Goal: Task Accomplishment & Management: Use online tool/utility

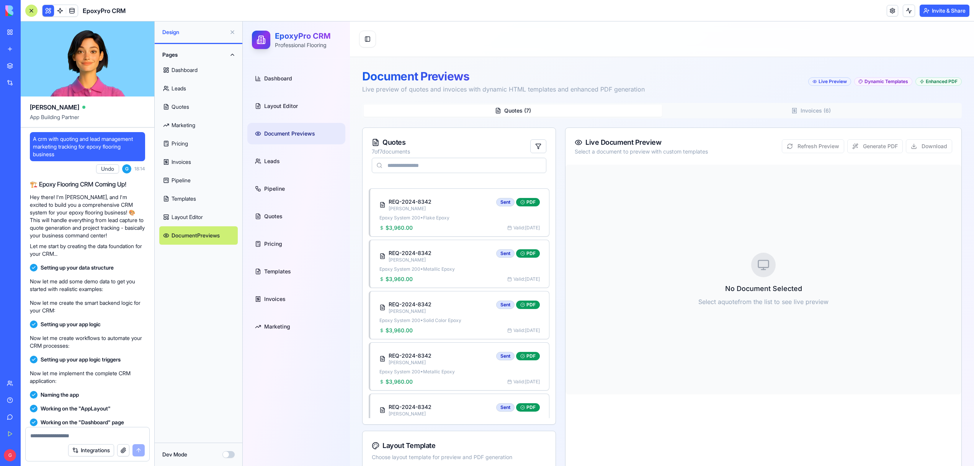
scroll to position [36721, 0]
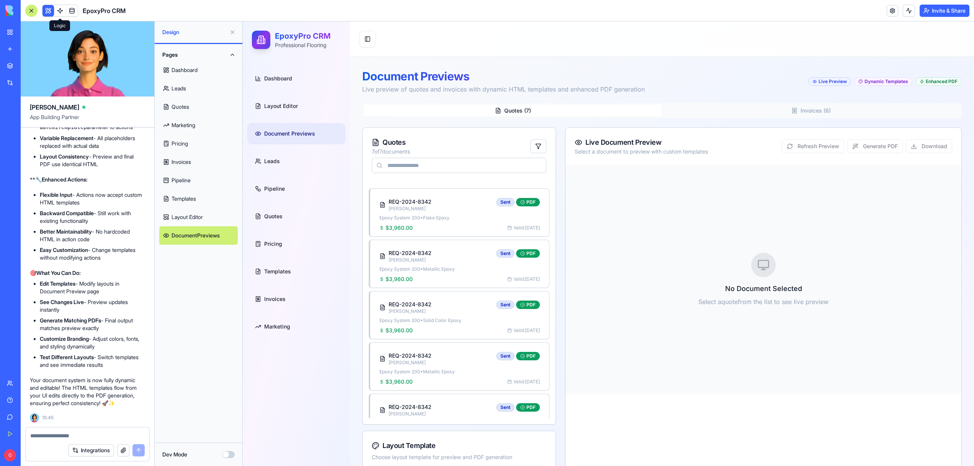
click at [60, 10] on span at bounding box center [59, 10] width 21 height 21
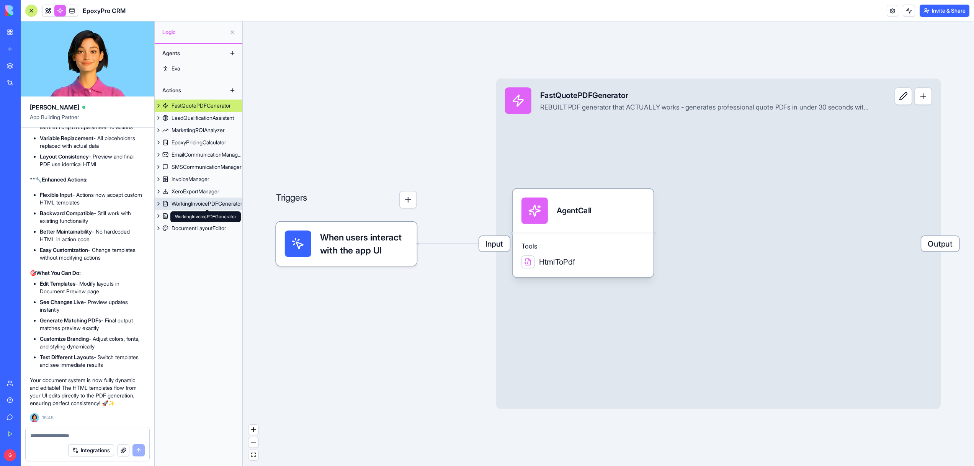
click at [201, 202] on div "WorkingInvoicePDFGenerator" at bounding box center [206, 204] width 71 height 8
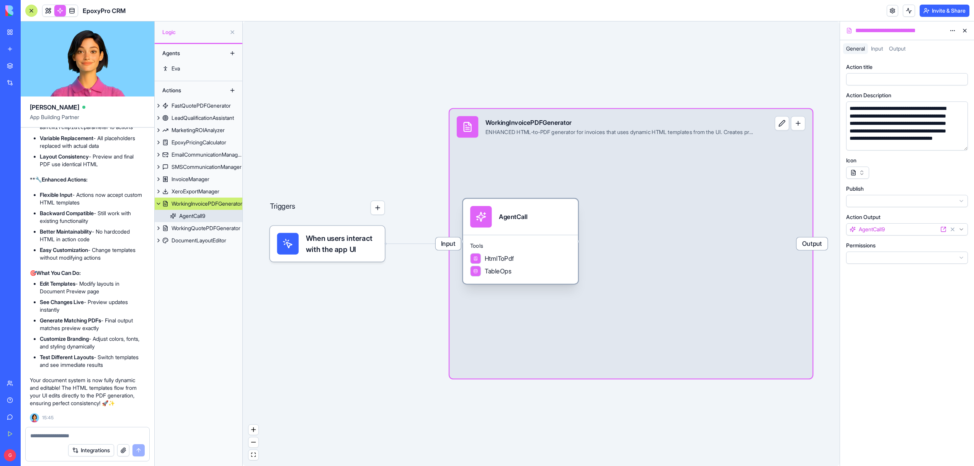
click at [558, 247] on span "Tools" at bounding box center [520, 245] width 101 height 7
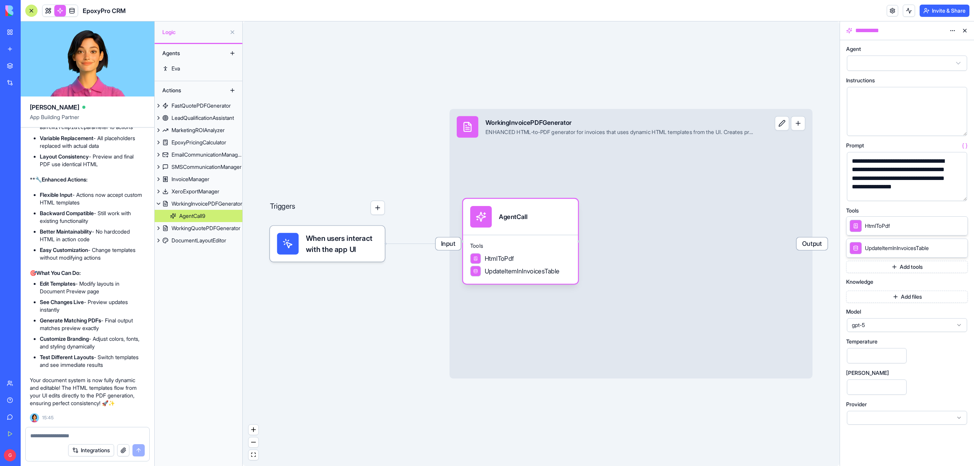
click at [958, 192] on button "button" at bounding box center [959, 193] width 12 height 12
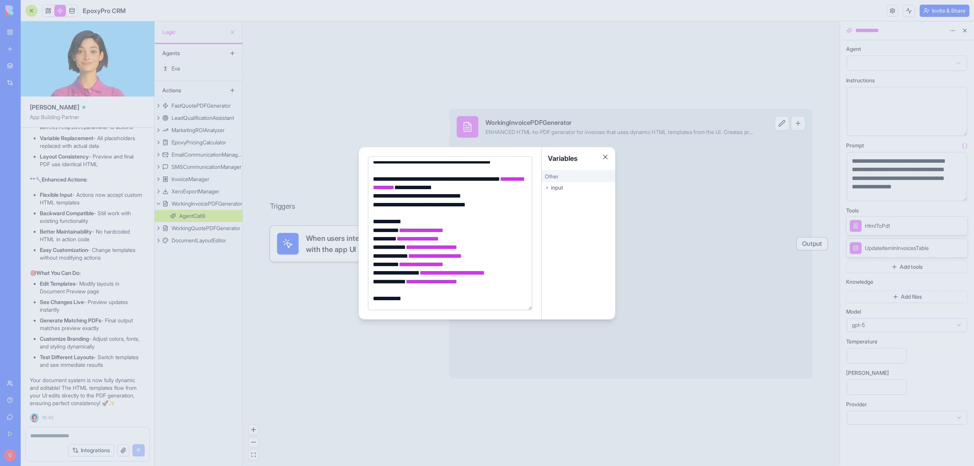
scroll to position [473, 0]
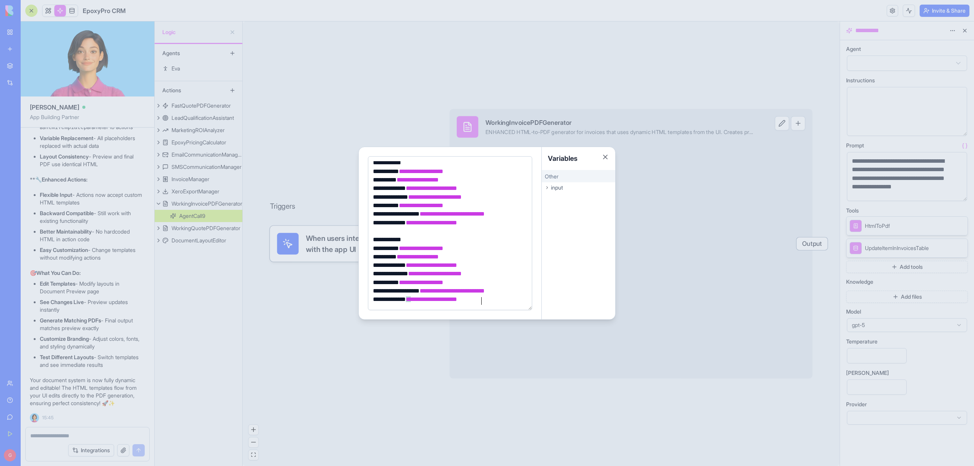
click at [408, 339] on div at bounding box center [487, 233] width 974 height 466
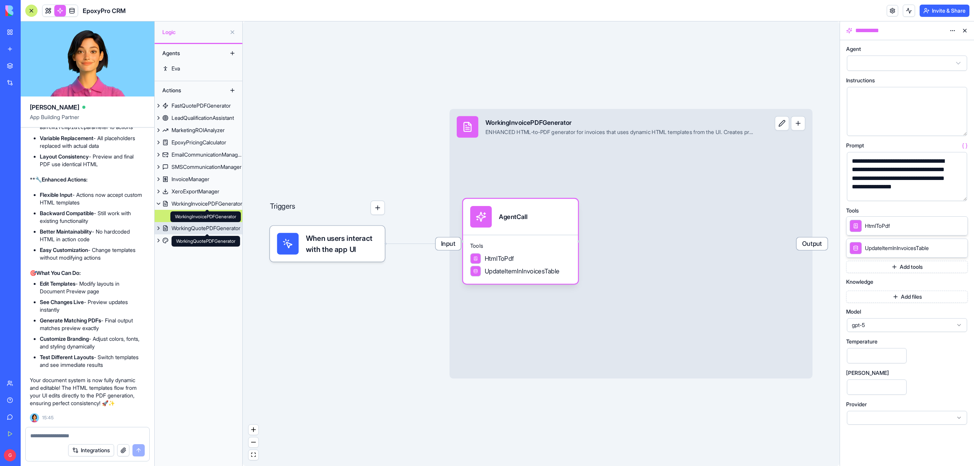
click at [201, 231] on div "WorkingQuotePDFGenerator" at bounding box center [205, 228] width 69 height 8
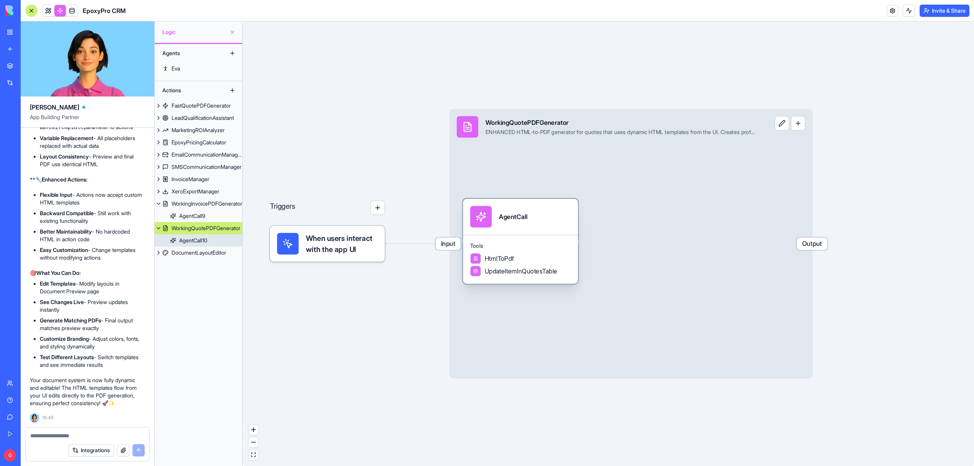
click at [538, 241] on div "Tools HtmlToPdf UpdateItemInQuotesTable" at bounding box center [520, 259] width 115 height 49
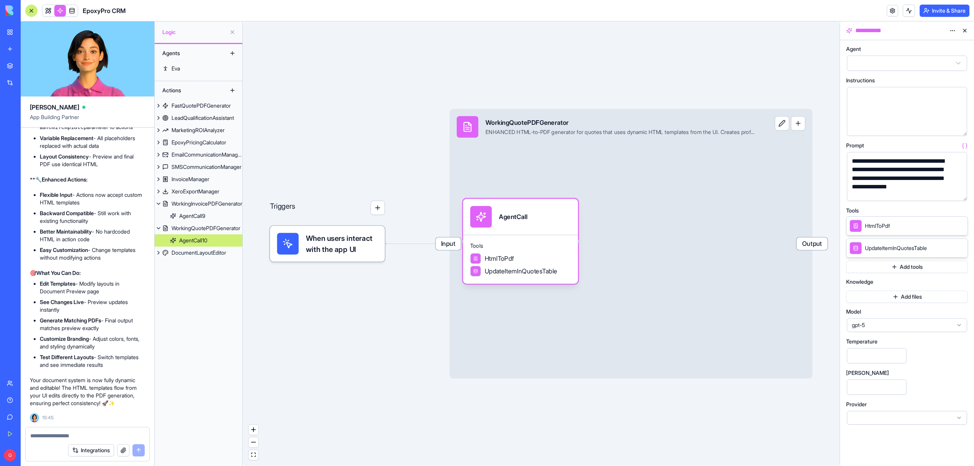
click at [960, 191] on button "button" at bounding box center [959, 193] width 12 height 12
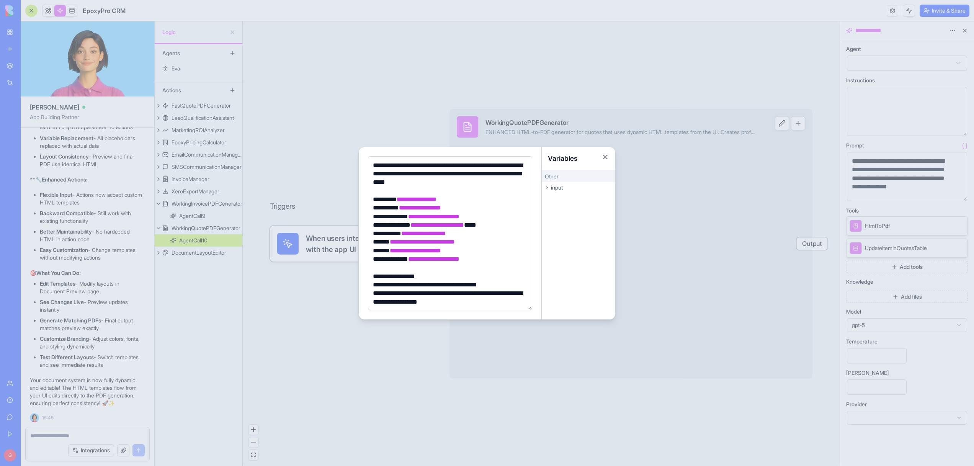
click at [291, 320] on div at bounding box center [487, 233] width 974 height 466
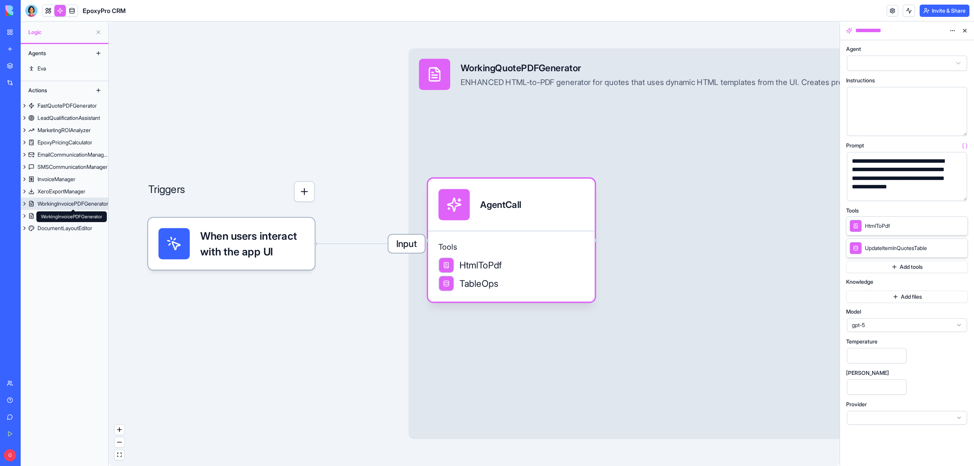
click at [60, 200] on div "WorkingInvoicePDFGenerator" at bounding box center [73, 204] width 71 height 8
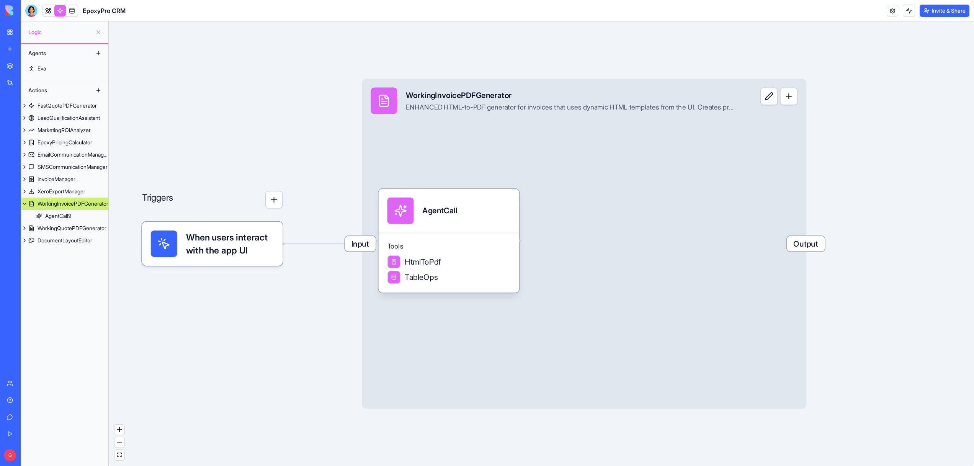
click at [364, 247] on span "Input" at bounding box center [360, 243] width 31 height 15
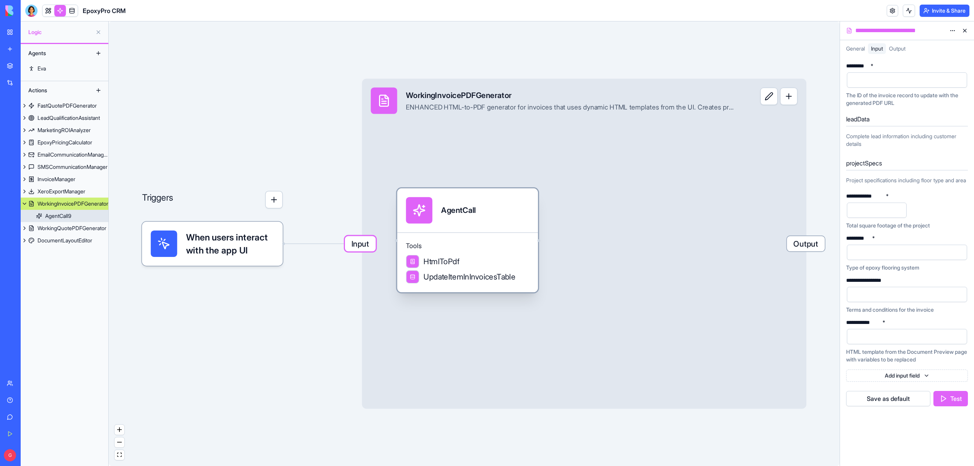
drag, startPoint x: 430, startPoint y: 247, endPoint x: 488, endPoint y: 242, distance: 57.6
click at [488, 242] on span "Tools" at bounding box center [467, 245] width 123 height 9
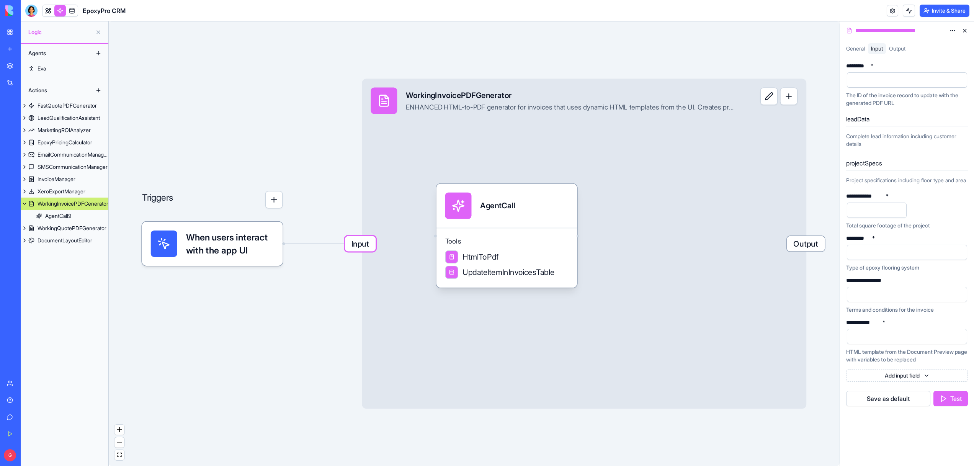
click at [47, 17] on header "EpoxyPro CRM Invite & Share" at bounding box center [497, 10] width 953 height 21
click at [47, 13] on link at bounding box center [47, 10] width 11 height 11
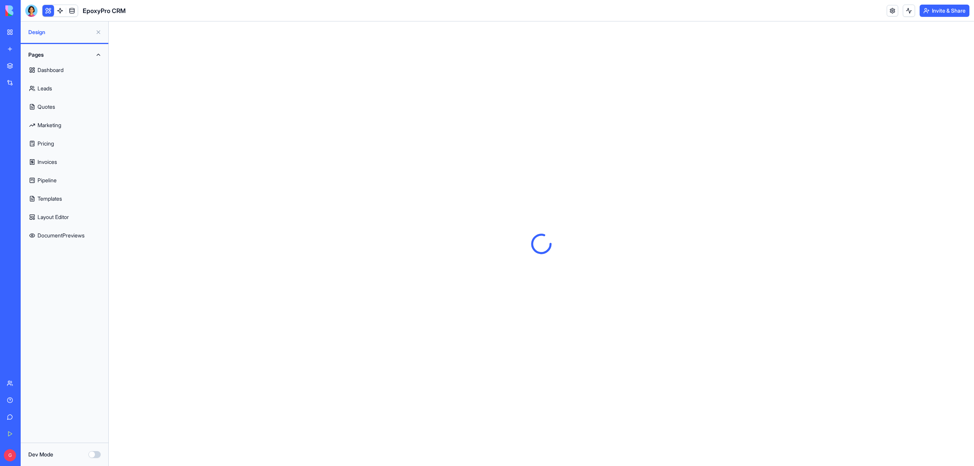
click at [47, 162] on link "Invoices" at bounding box center [64, 162] width 78 height 18
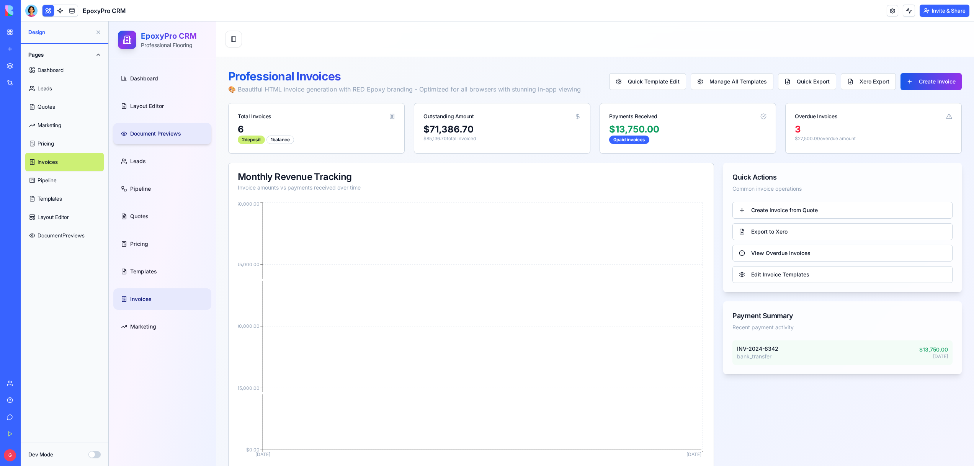
click at [150, 140] on link "Document Previews" at bounding box center [162, 133] width 98 height 21
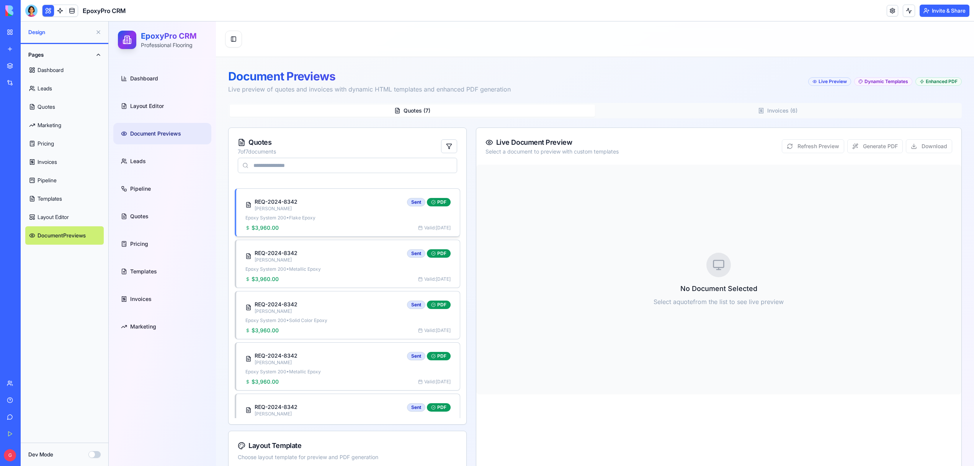
click at [321, 209] on div "REQ-2024-8342 Sarah Johnson Sent PDF" at bounding box center [347, 205] width 205 height 14
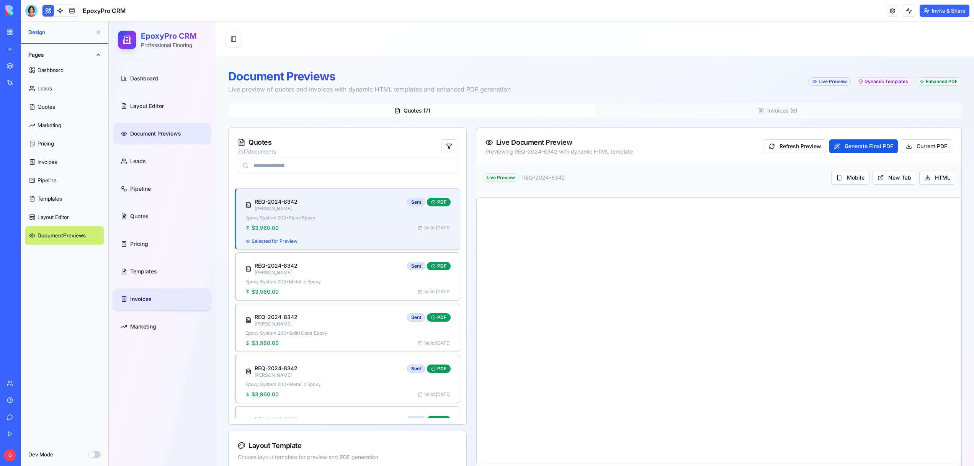
click at [148, 302] on span "Invoices" at bounding box center [140, 299] width 21 height 8
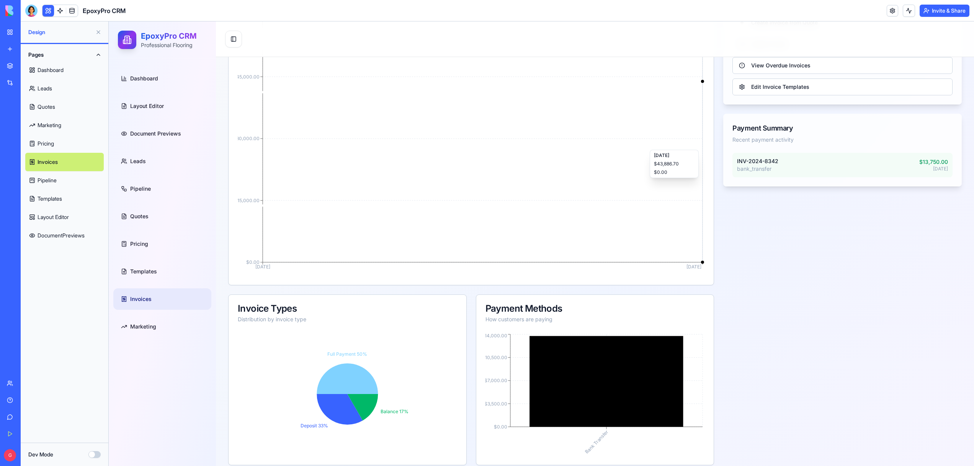
scroll to position [506, 0]
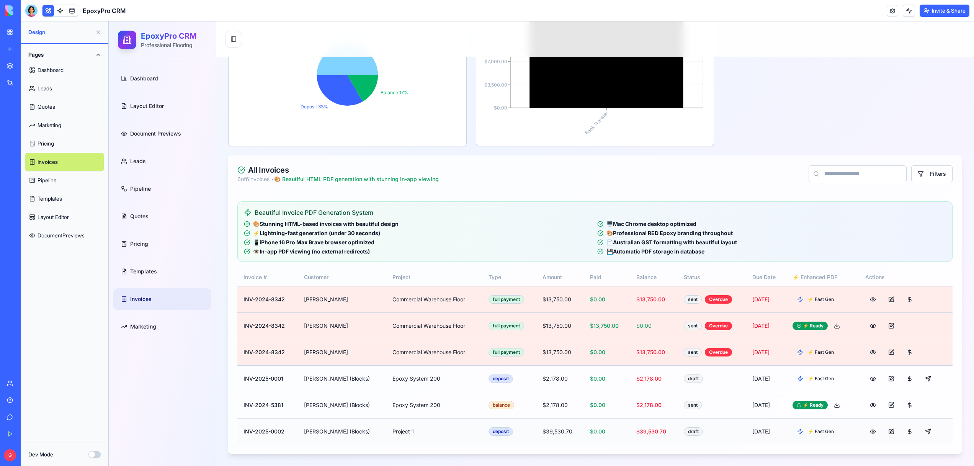
click at [798, 432] on button "⚡ Fast Gen" at bounding box center [815, 431] width 46 height 14
click at [62, 12] on link at bounding box center [59, 10] width 11 height 11
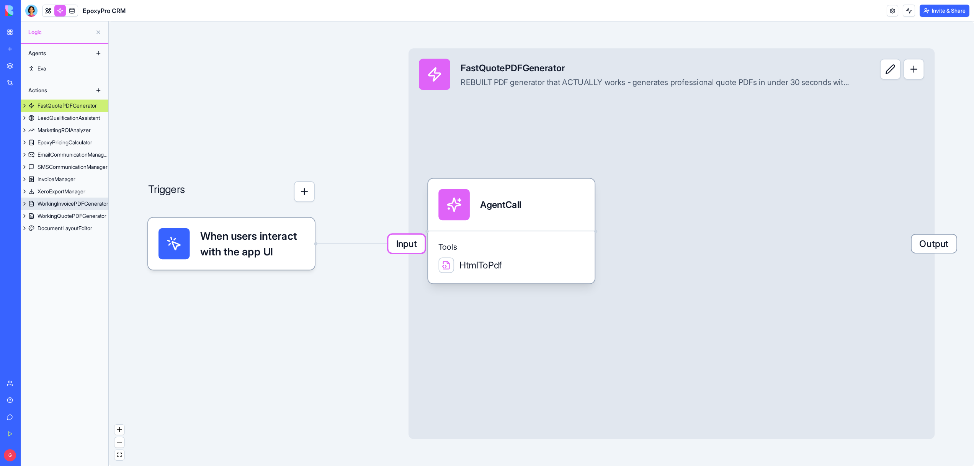
click at [72, 198] on link "WorkingInvoicePDFGenerator" at bounding box center [65, 203] width 88 height 12
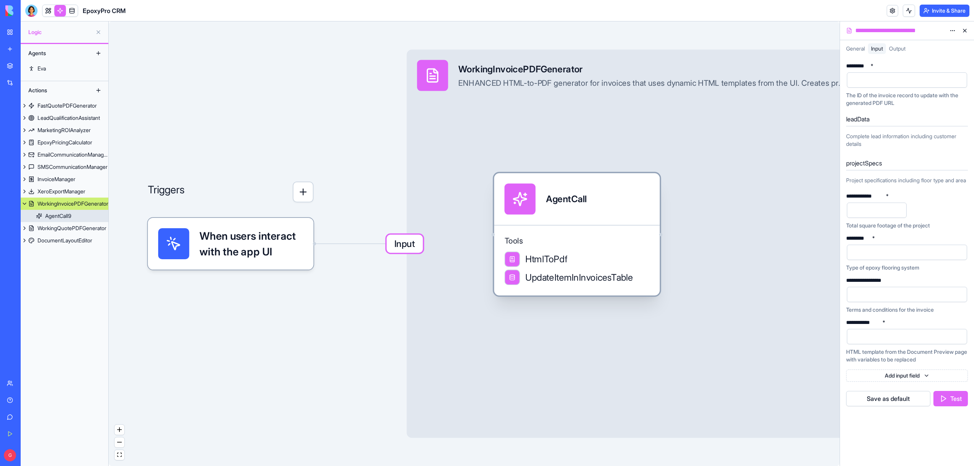
click at [592, 214] on div "AgentCall" at bounding box center [576, 198] width 145 height 31
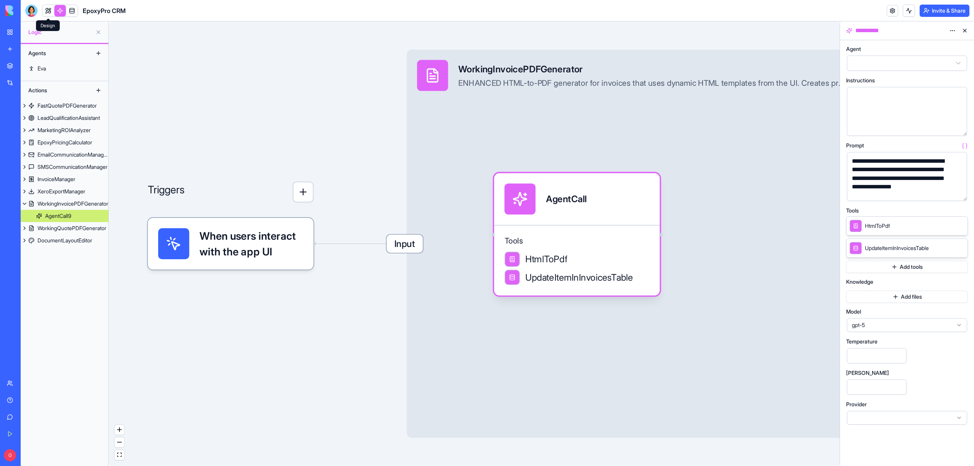
click at [47, 12] on link at bounding box center [47, 10] width 11 height 11
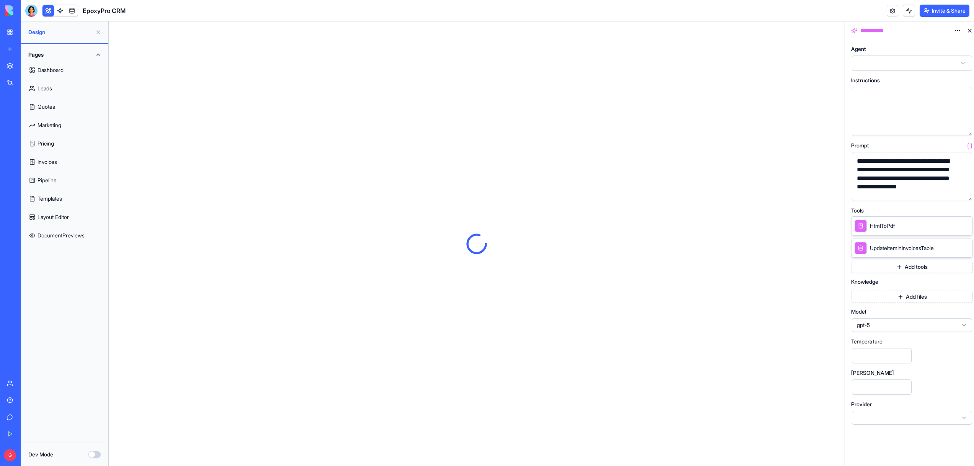
click at [47, 12] on button at bounding box center [47, 10] width 11 height 11
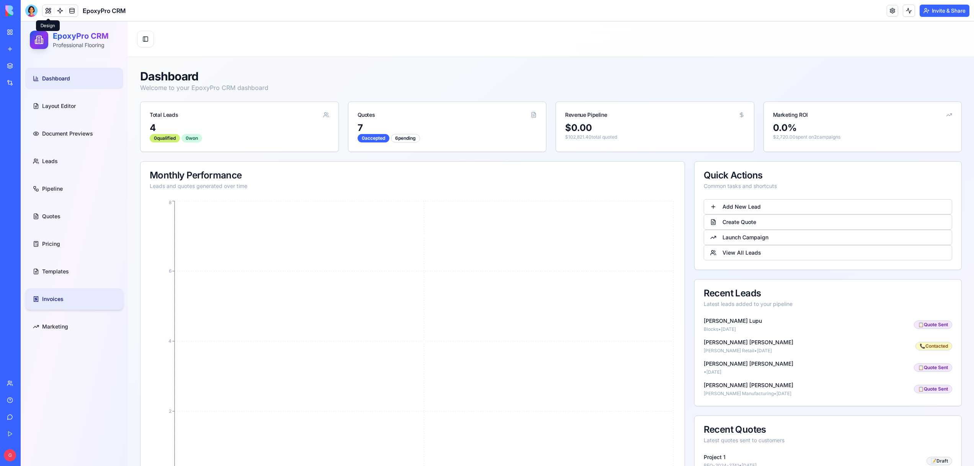
click at [57, 297] on span "Invoices" at bounding box center [52, 299] width 21 height 8
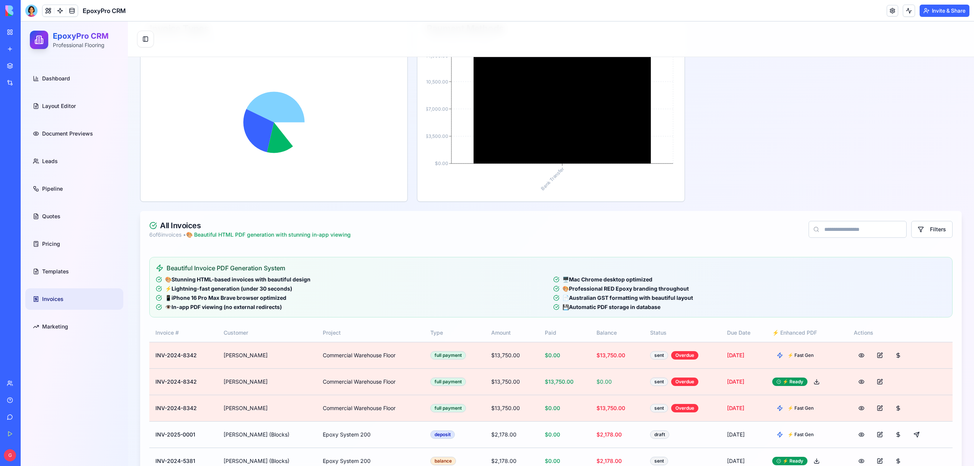
scroll to position [556, 0]
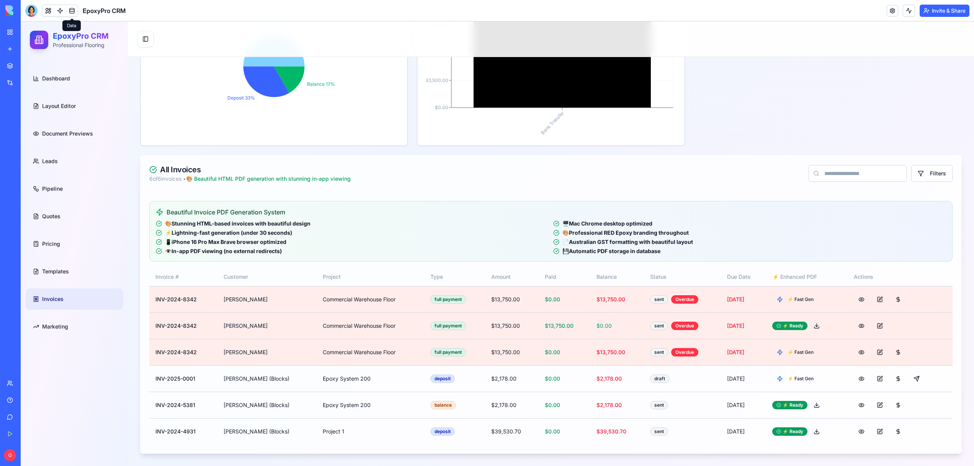
click at [71, 10] on span at bounding box center [71, 10] width 21 height 21
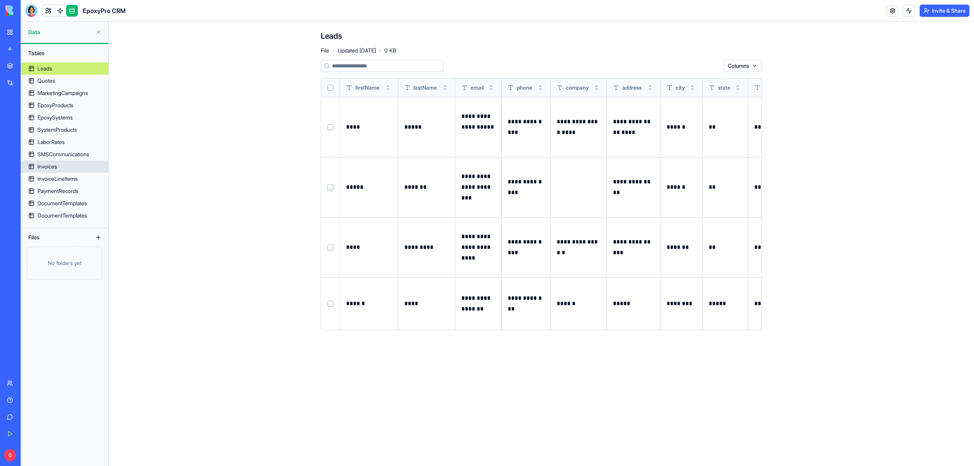
click at [58, 170] on link "Invoices" at bounding box center [65, 166] width 88 height 12
click at [56, 167] on div "Invoices" at bounding box center [48, 167] width 20 height 8
click at [50, 163] on div "Invoices" at bounding box center [48, 167] width 20 height 8
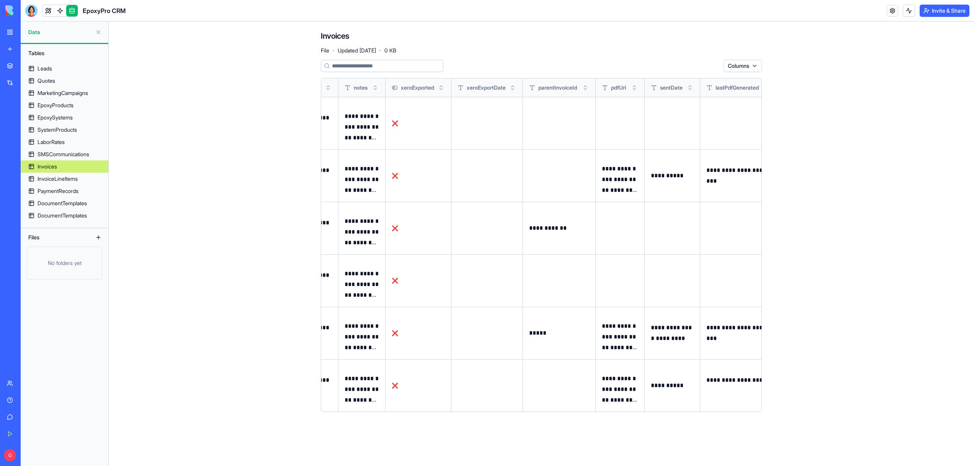
scroll to position [0, 1070]
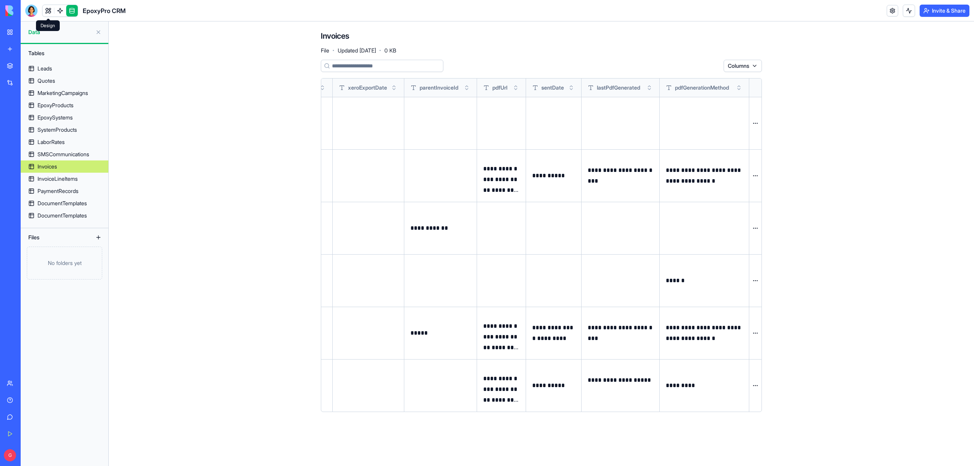
click at [51, 10] on link at bounding box center [47, 10] width 11 height 11
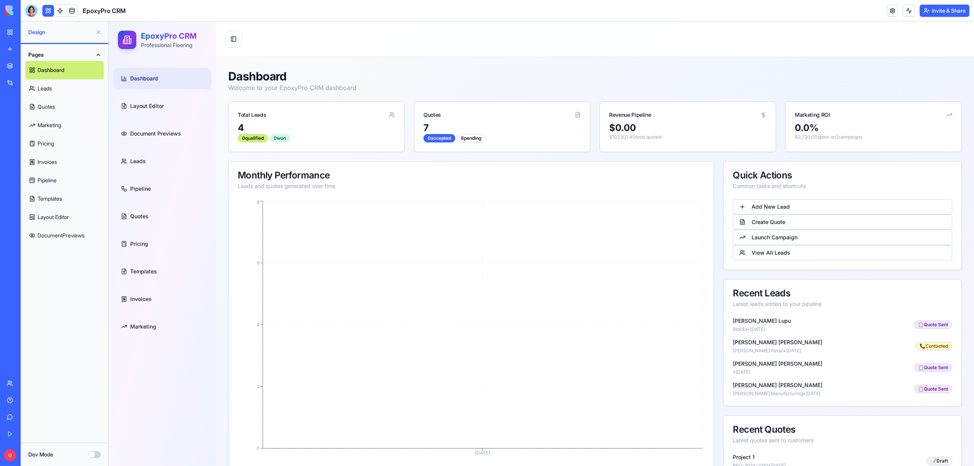
click at [50, 158] on link "Invoices" at bounding box center [64, 162] width 78 height 18
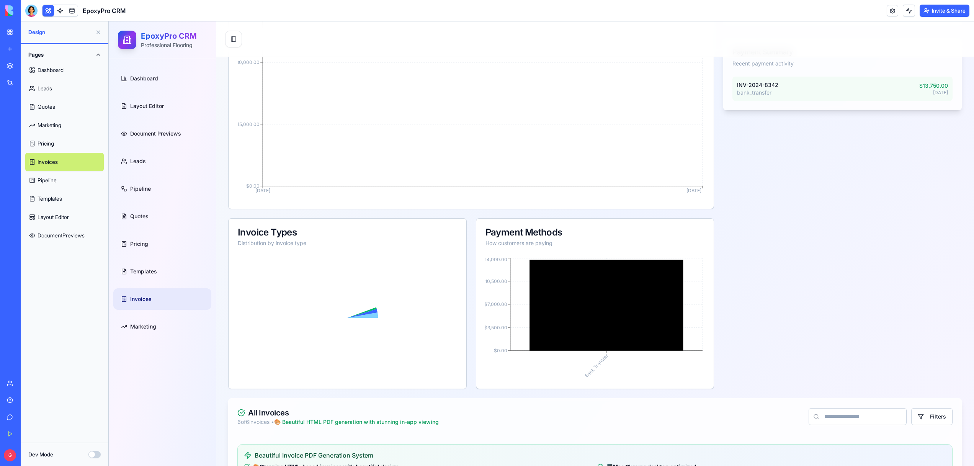
scroll to position [506, 0]
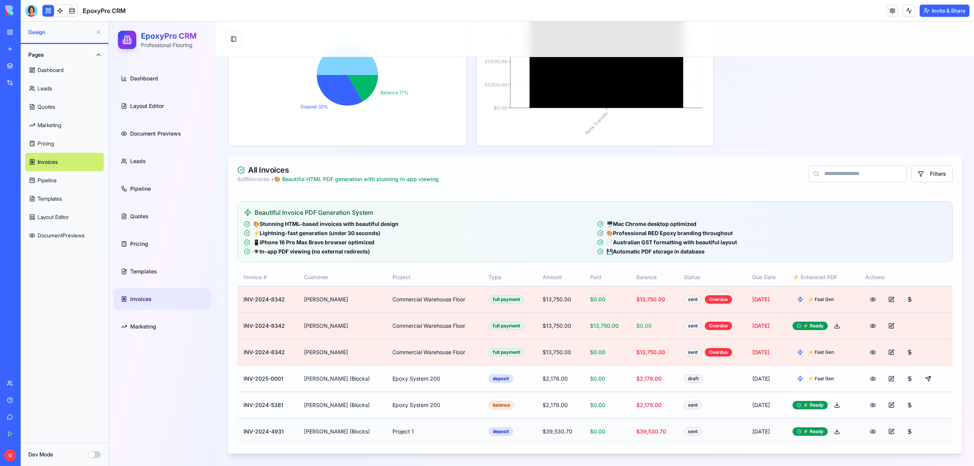
click at [684, 433] on div "sent" at bounding box center [693, 431] width 18 height 8
click at [32, 9] on div at bounding box center [31, 11] width 12 height 12
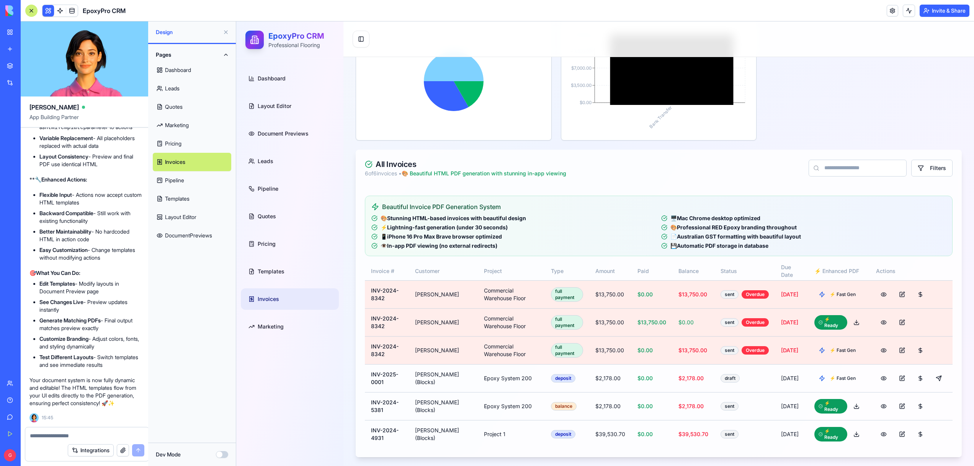
scroll to position [0, 0]
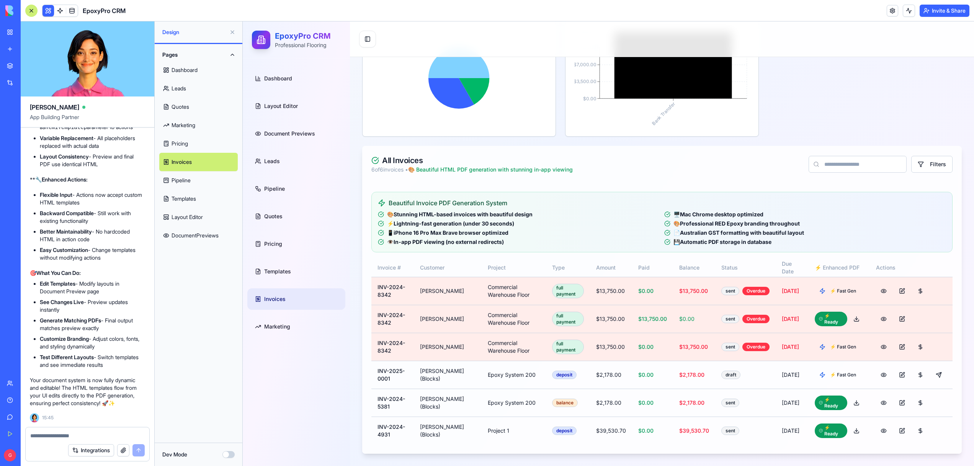
click at [52, 438] on textarea at bounding box center [87, 436] width 114 height 8
click at [264, 222] on link "Quotes" at bounding box center [296, 216] width 98 height 21
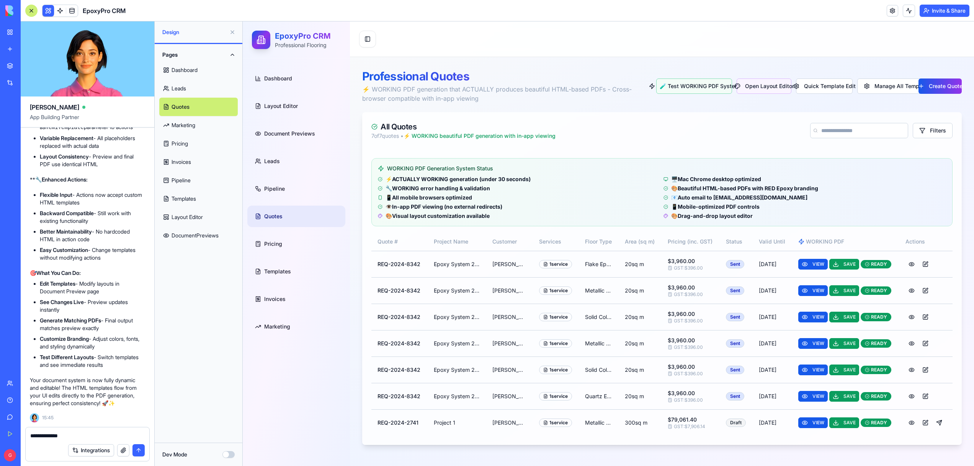
click at [93, 439] on div "Integrations" at bounding box center [88, 449] width 124 height 21
click at [91, 432] on textarea "**********" at bounding box center [87, 436] width 114 height 8
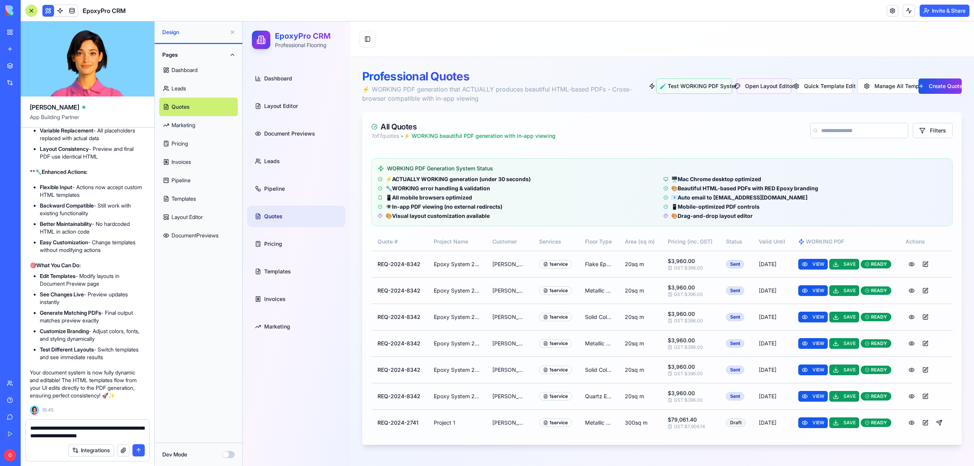
type textarea "**********"
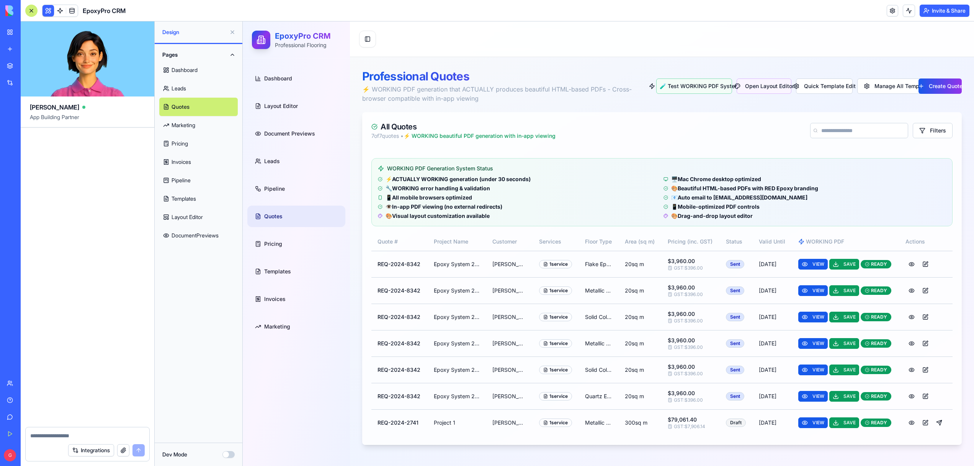
scroll to position [37700, 0]
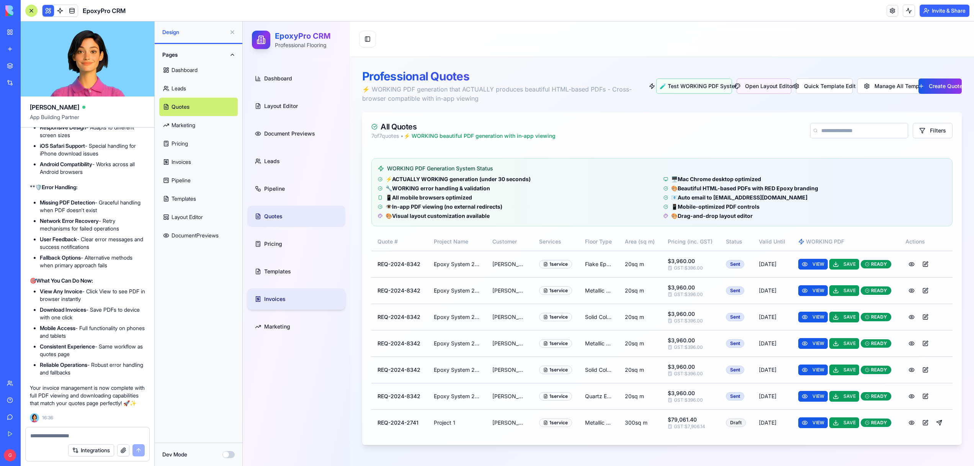
click at [281, 298] on span "Invoices" at bounding box center [274, 299] width 21 height 8
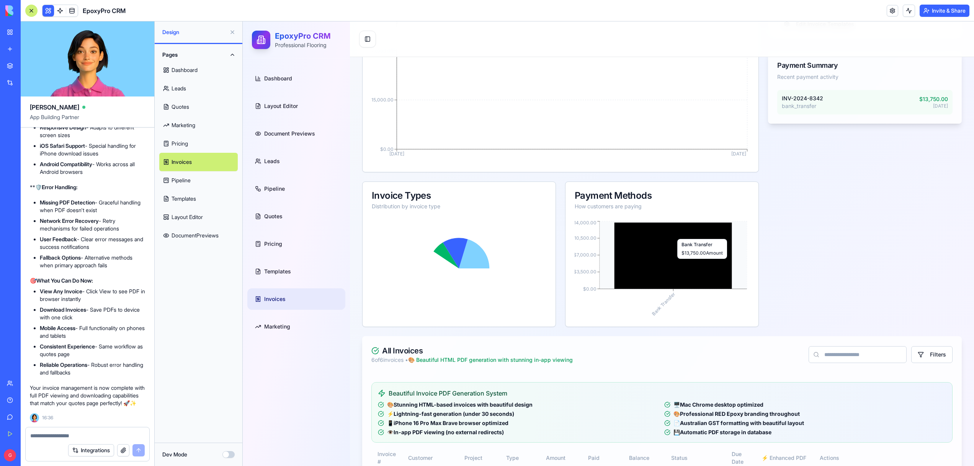
scroll to position [496, 0]
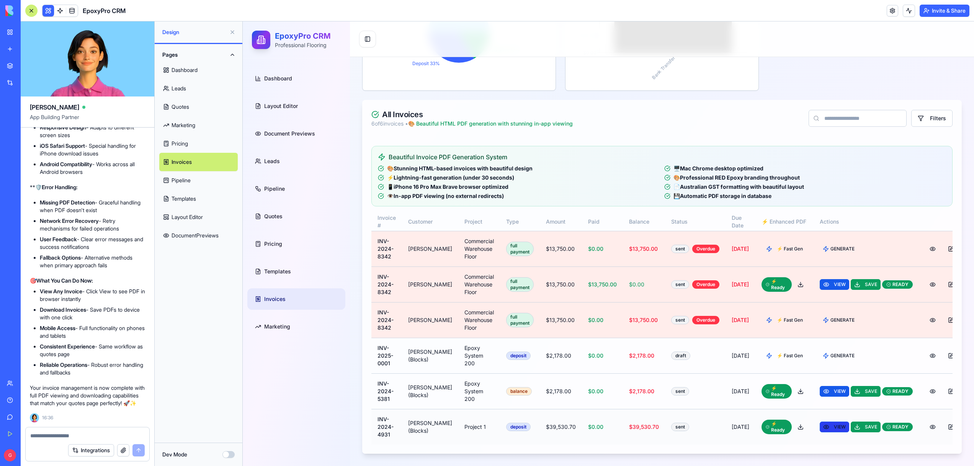
click at [834, 424] on span "VIEW" at bounding box center [840, 427] width 12 height 6
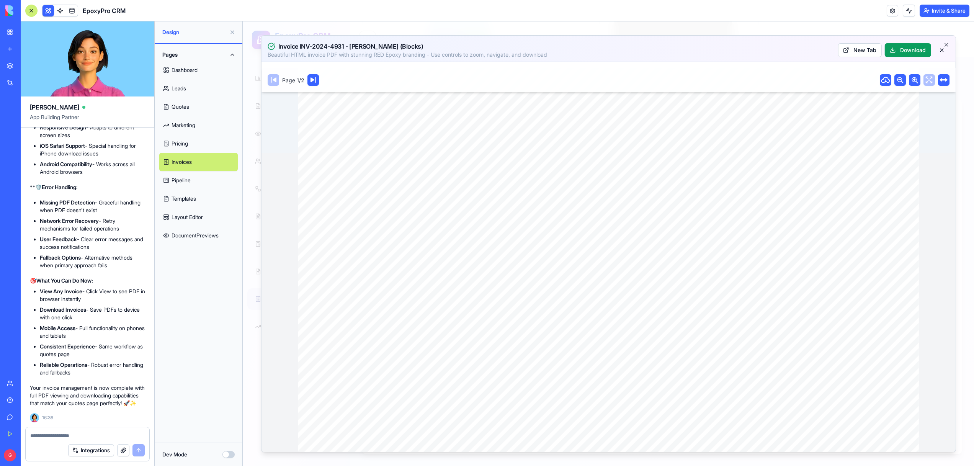
scroll to position [363, 0]
click at [946, 44] on icon "button" at bounding box center [946, 45] width 6 height 6
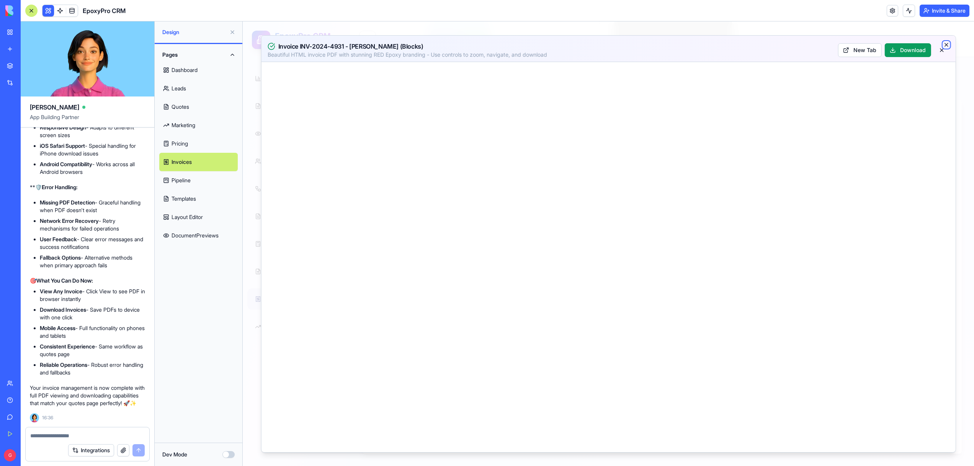
scroll to position [0, 0]
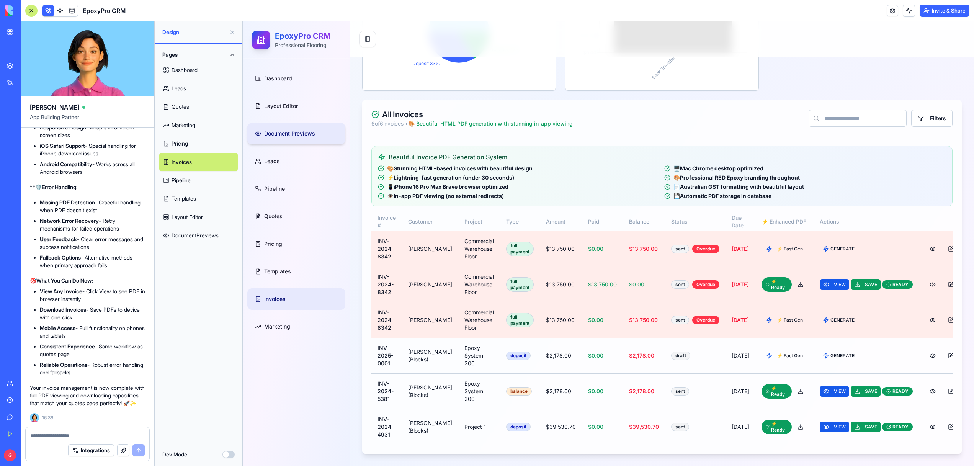
click at [285, 128] on link "Document Previews" at bounding box center [296, 133] width 98 height 21
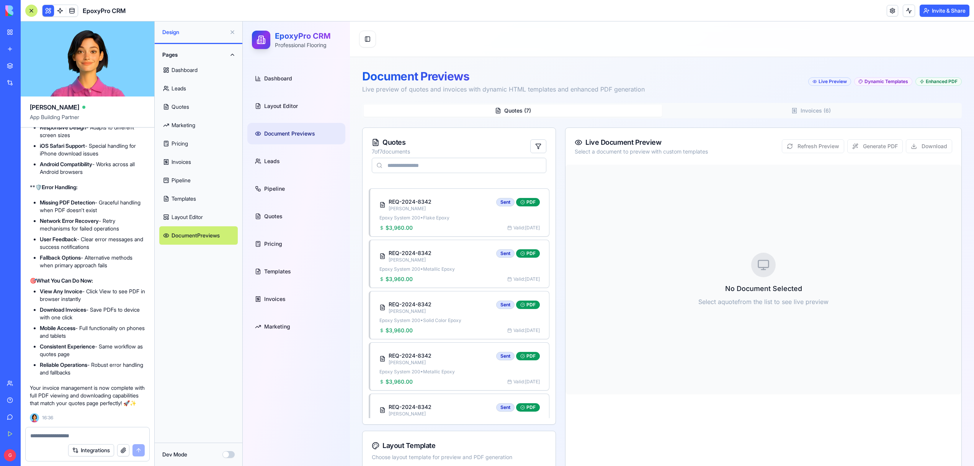
click at [830, 103] on div "Quotes ( 7 ) Invoices ( 6 )" at bounding box center [661, 110] width 599 height 15
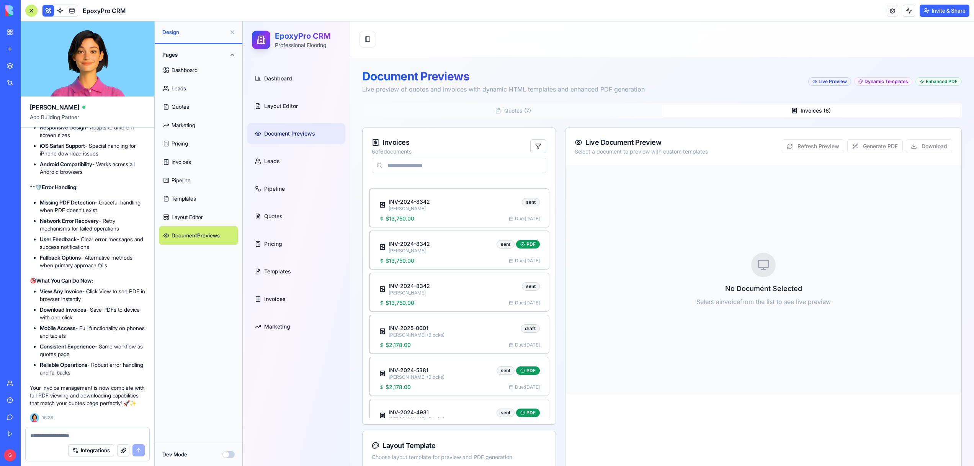
click at [829, 108] on button "Invoices ( 6 )" at bounding box center [811, 110] width 298 height 12
click at [421, 216] on div "$13,750.00 Due: Feb 3, 2024" at bounding box center [459, 219] width 160 height 8
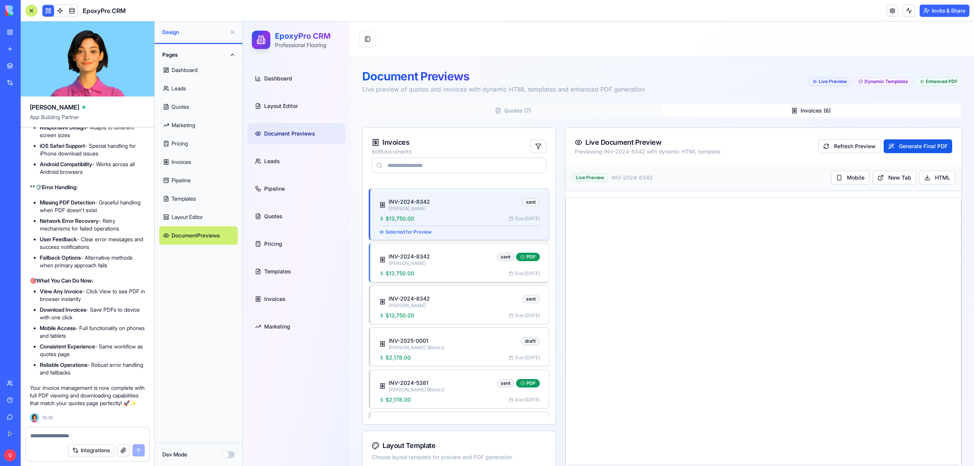
click at [462, 263] on div "INV-2024-8342 Sarah Johnson sent PDF" at bounding box center [459, 260] width 160 height 14
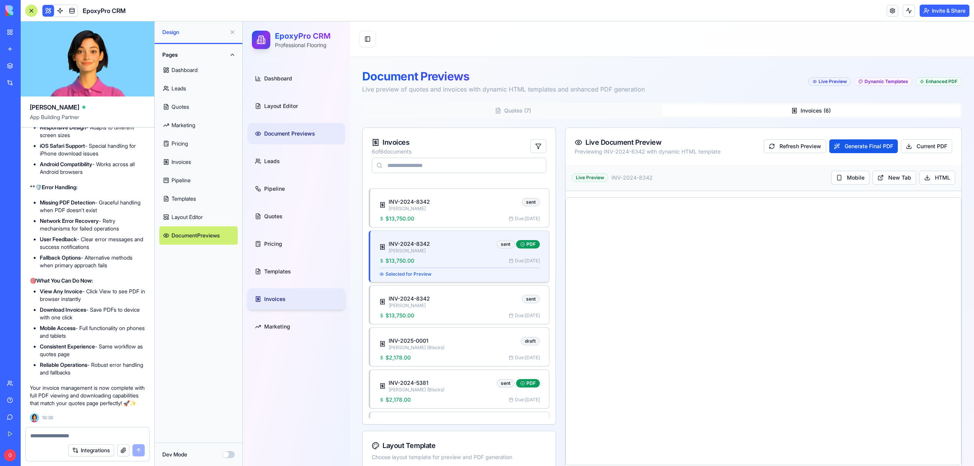
click at [300, 307] on link "Invoices" at bounding box center [296, 298] width 98 height 21
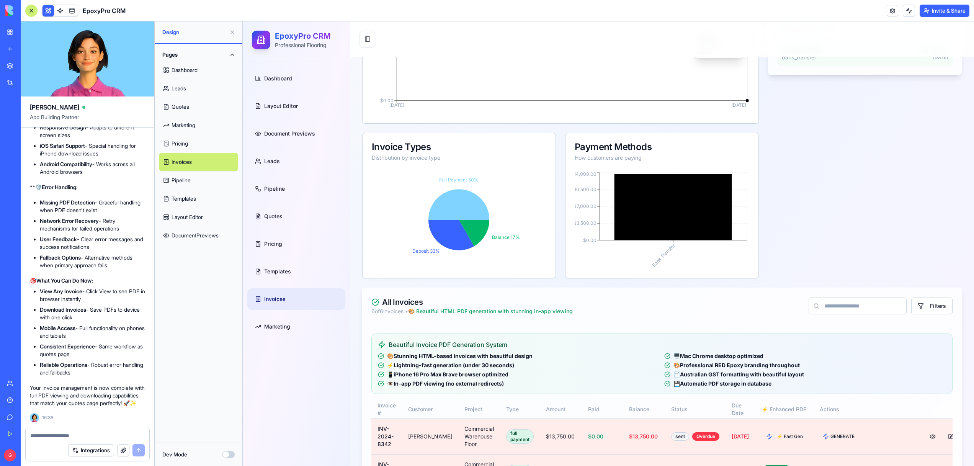
scroll to position [496, 0]
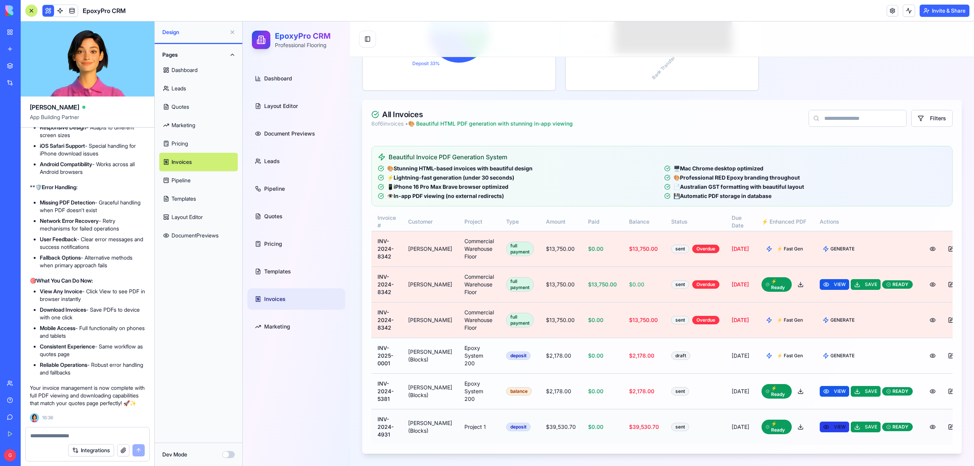
click at [834, 427] on span "VIEW" at bounding box center [840, 427] width 12 height 6
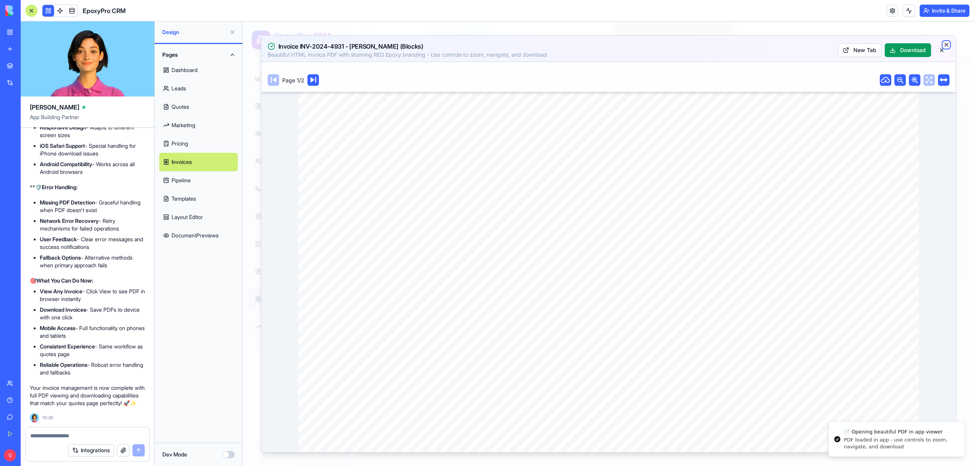
click at [947, 45] on icon "button" at bounding box center [946, 45] width 6 height 6
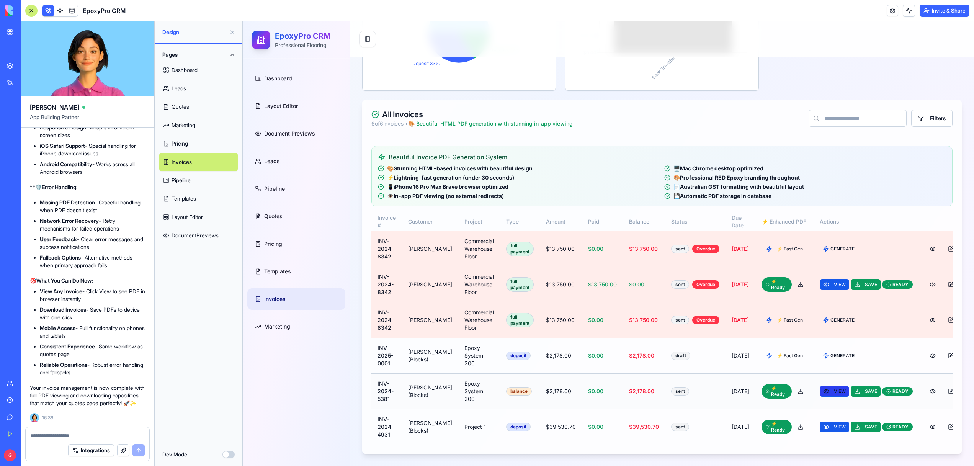
click at [819, 392] on button "VIEW" at bounding box center [833, 391] width 29 height 11
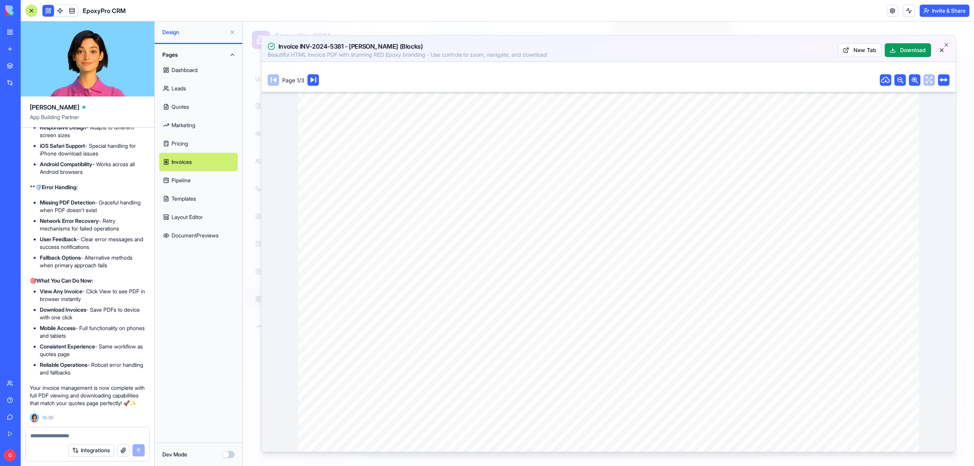
scroll to position [0, 0]
click at [197, 237] on link "DocumentPreviews" at bounding box center [198, 235] width 78 height 18
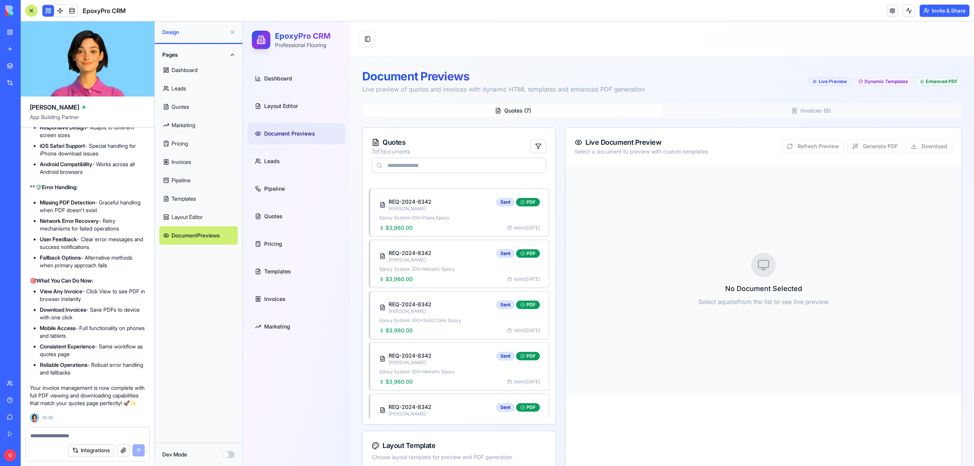
click at [827, 113] on button "Invoices ( 6 )" at bounding box center [811, 110] width 298 height 12
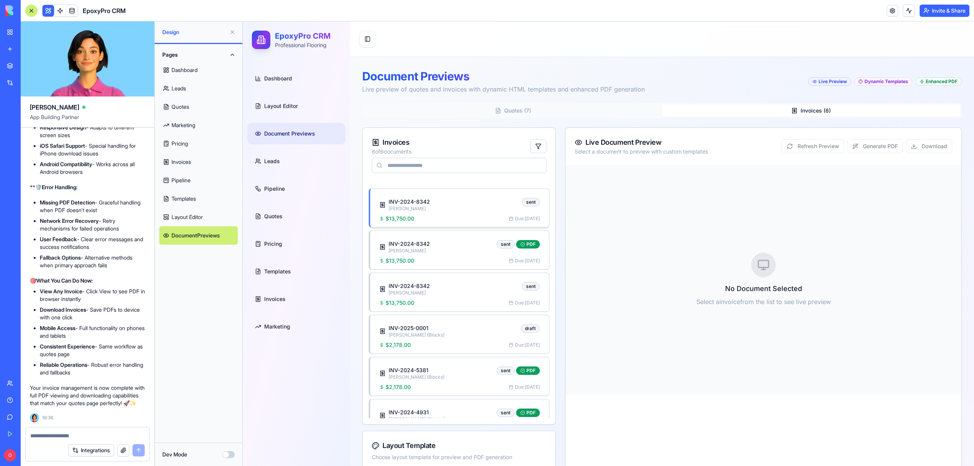
click at [402, 219] on span "$13,750.00" at bounding box center [399, 219] width 29 height 8
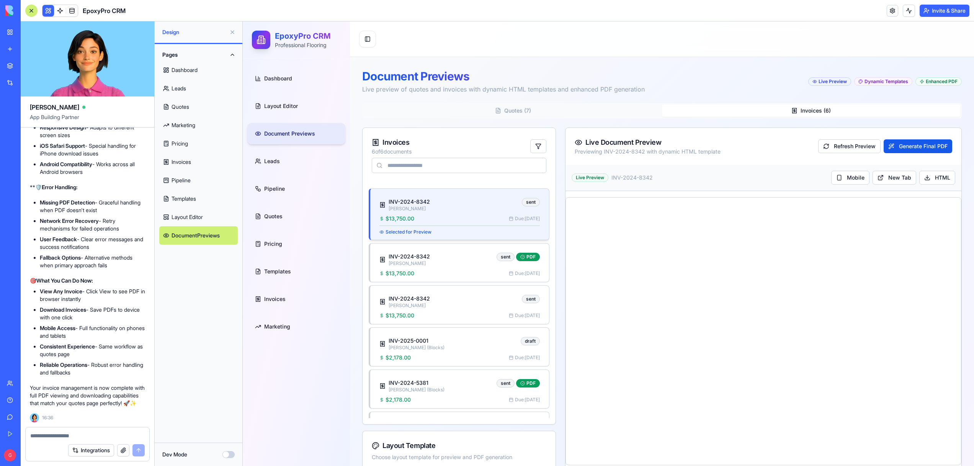
click at [280, 135] on span "Document Previews" at bounding box center [289, 134] width 51 height 8
click at [52, 436] on textarea at bounding box center [87, 436] width 114 height 8
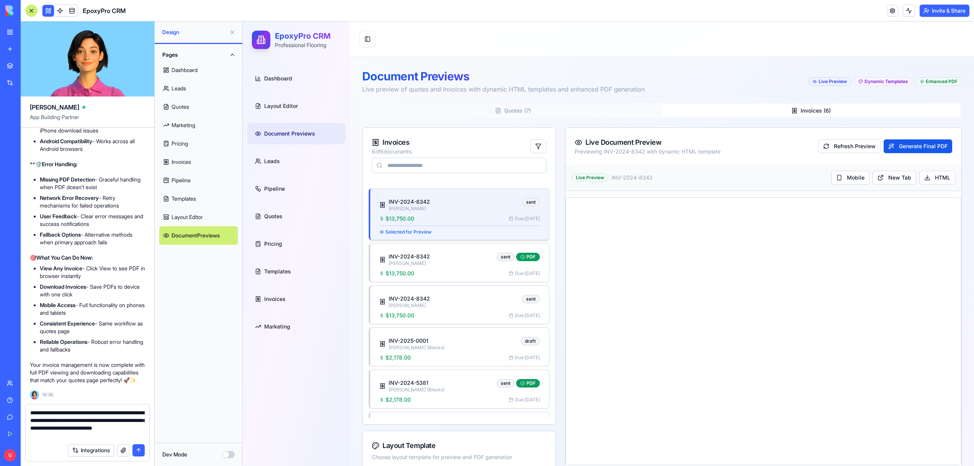
type textarea "**********"
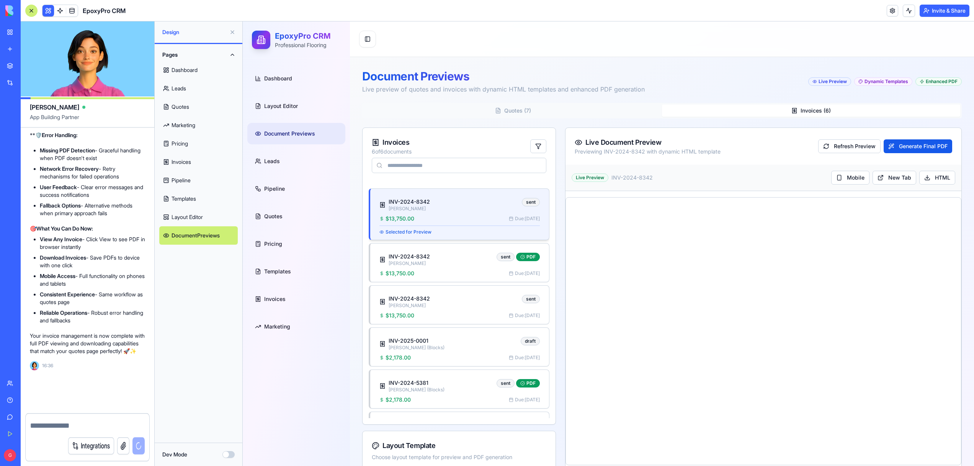
scroll to position [37752, 0]
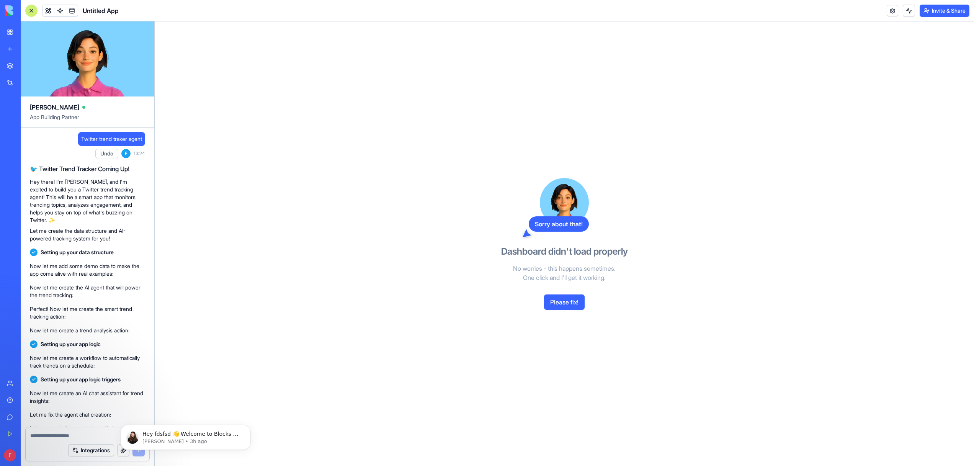
click at [578, 308] on button "Please fix!" at bounding box center [564, 301] width 41 height 15
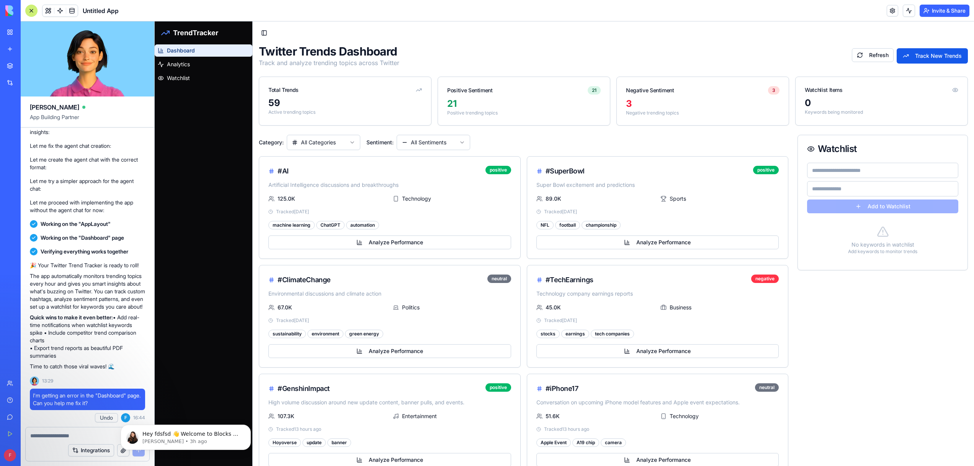
scroll to position [385, 0]
